Goal: Task Accomplishment & Management: Use online tool/utility

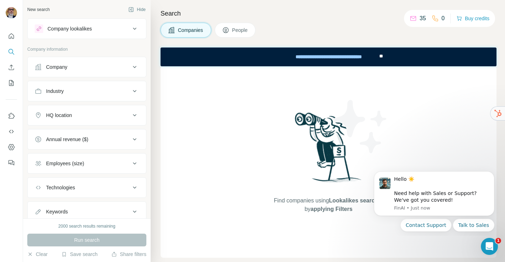
click at [214, 135] on div "Find companies using Lookalikes search or by applying Filters" at bounding box center [329, 161] width 336 height 191
click at [71, 137] on div "Annual revenue ($)" at bounding box center [67, 139] width 42 height 7
click at [39, 154] on icon at bounding box center [39, 155] width 9 height 9
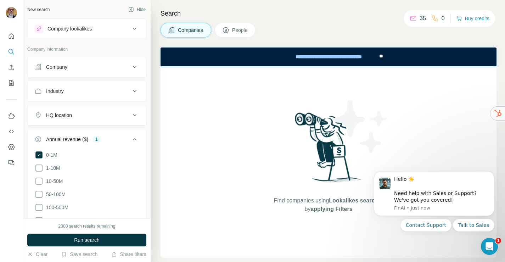
click at [193, 173] on div "Find companies using Lookalikes search or by applying Filters" at bounding box center [329, 161] width 336 height 191
click at [92, 27] on div "Company lookalikes" at bounding box center [70, 28] width 44 height 7
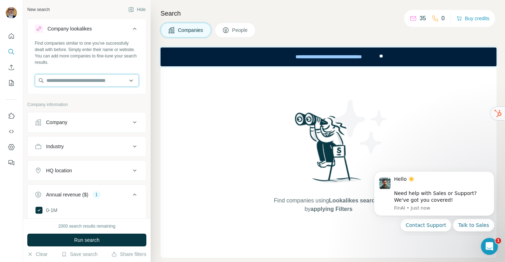
click at [84, 82] on input "text" at bounding box center [87, 80] width 104 height 13
type input "**********"
click at [199, 134] on div "Find companies using Lookalikes search or by applying Filters" at bounding box center [329, 161] width 336 height 191
click at [98, 84] on input "text" at bounding box center [87, 80] width 104 height 13
type input "**********"
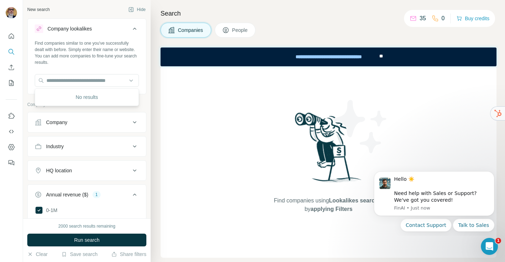
click at [247, 148] on div "Find companies using Lookalikes search or by applying Filters" at bounding box center [329, 161] width 336 height 191
click at [420, 18] on p "35" at bounding box center [423, 18] width 6 height 9
click at [443, 17] on p "0" at bounding box center [443, 18] width 3 height 9
click at [491, 249] on icon "Open Intercom Messenger" at bounding box center [489, 246] width 12 height 12
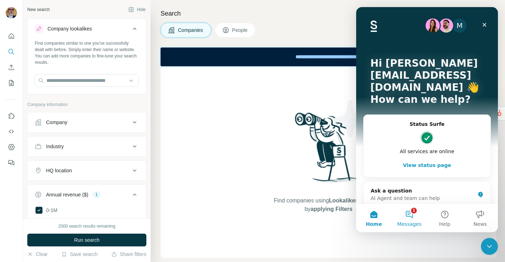
click at [411, 216] on button "1 Messages" at bounding box center [409, 218] width 35 height 28
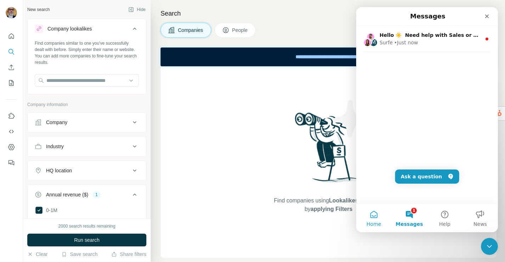
click at [374, 217] on button "Home" at bounding box center [373, 218] width 35 height 28
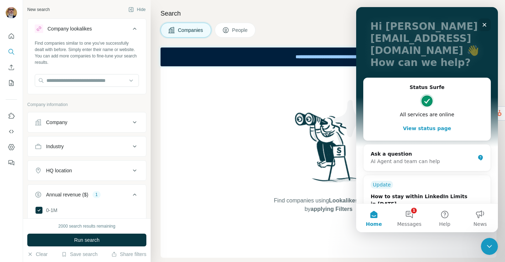
scroll to position [55, 0]
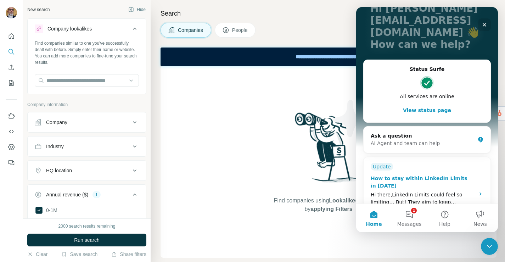
click at [430, 191] on div "Hi there,​LinkedIn Limits could feel so limiting… But! They aim to keep connect…" at bounding box center [421, 198] width 100 height 15
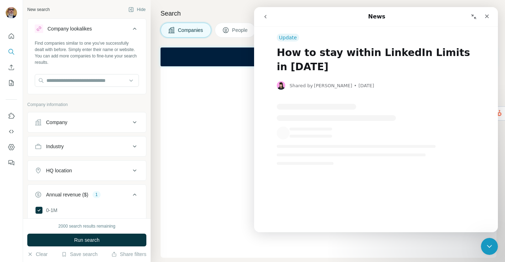
scroll to position [0, 0]
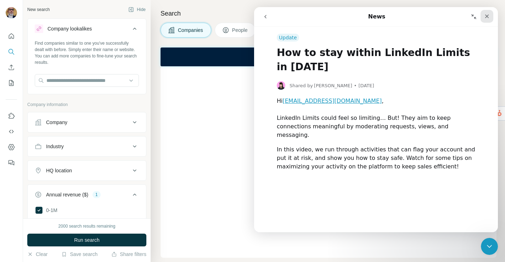
click at [485, 19] on div "Close" at bounding box center [487, 16] width 13 height 13
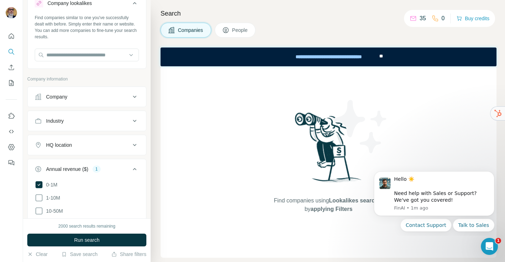
scroll to position [28, 0]
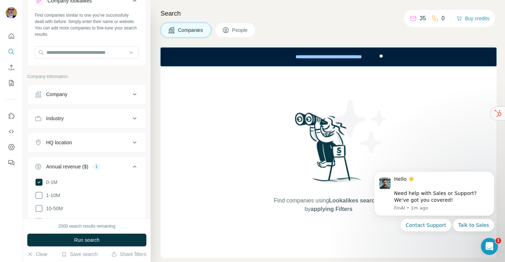
click at [134, 95] on icon at bounding box center [134, 94] width 9 height 9
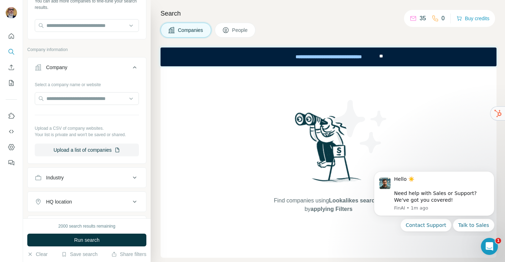
scroll to position [0, 0]
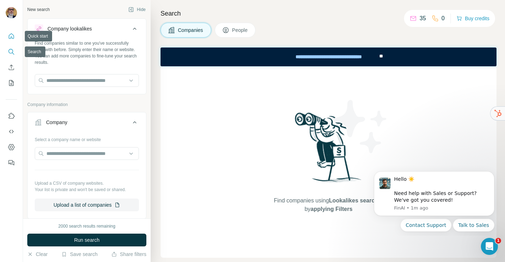
click at [12, 39] on icon "Quick start" at bounding box center [11, 36] width 7 height 7
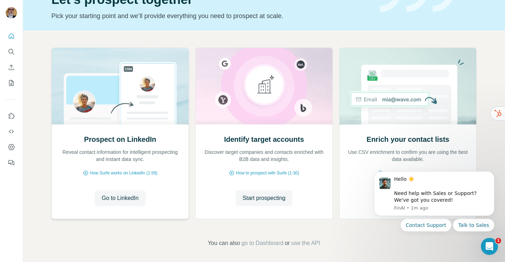
scroll to position [43, 0]
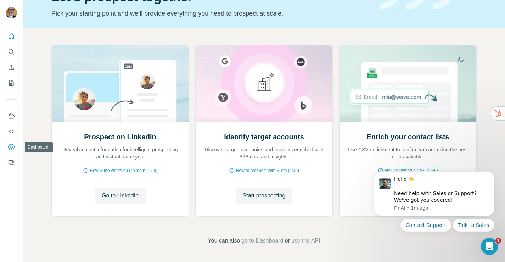
click at [11, 144] on icon "Dashboard" at bounding box center [11, 147] width 7 height 7
